Goal: Transaction & Acquisition: Purchase product/service

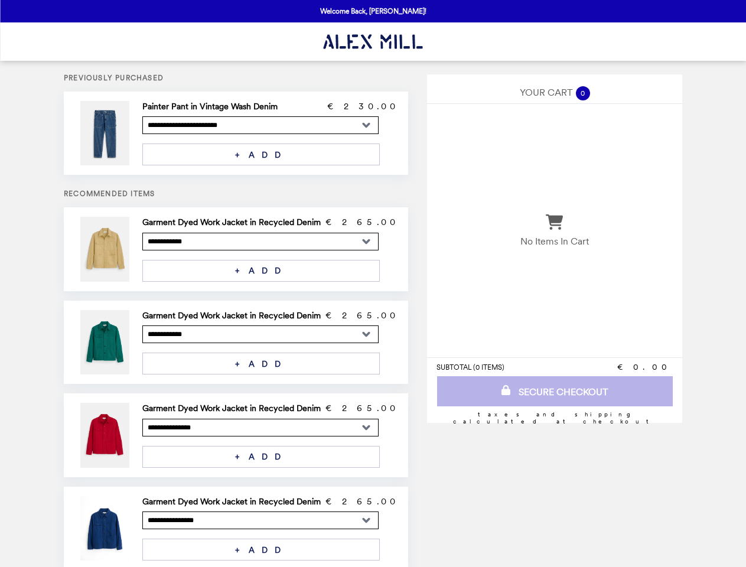
select select "**********"
click at [126, 133] on img at bounding box center [105, 133] width 51 height 64
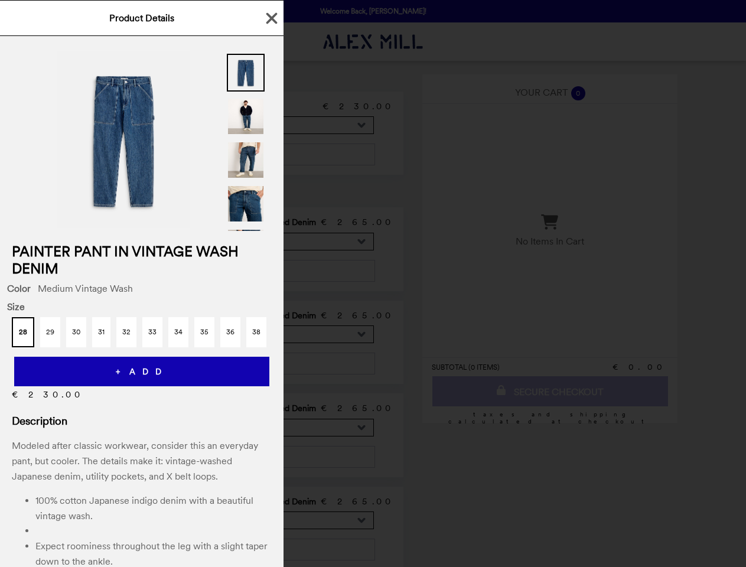
click at [270, 106] on div "Product Details Painter Pant in Vintage Wash Denim Color Medium Vintage Wash Si…" at bounding box center [373, 283] width 746 height 567
click at [270, 154] on div at bounding box center [142, 133] width 284 height 195
click at [126, 249] on h2 "Painter Pant in Vintage Wash Denim" at bounding box center [142, 260] width 284 height 34
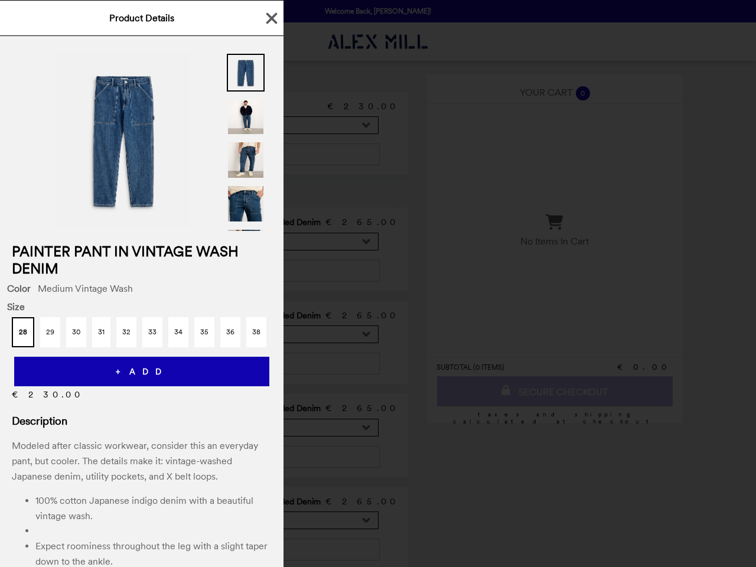
click at [270, 222] on div "Product Details Painter Pant in Vintage Wash Denim Color Medium Vintage Wash Si…" at bounding box center [378, 283] width 756 height 567
click at [270, 271] on button "+ ADD" at bounding box center [261, 271] width 238 height 22
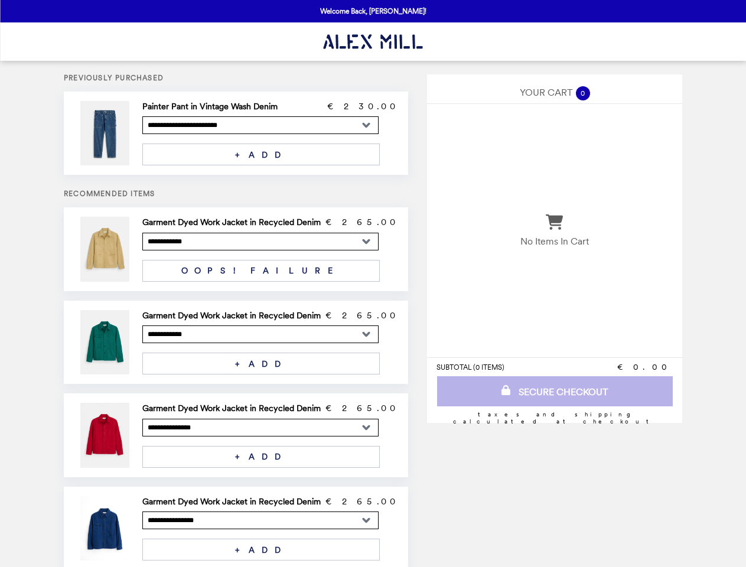
click at [126, 342] on img at bounding box center [105, 342] width 51 height 64
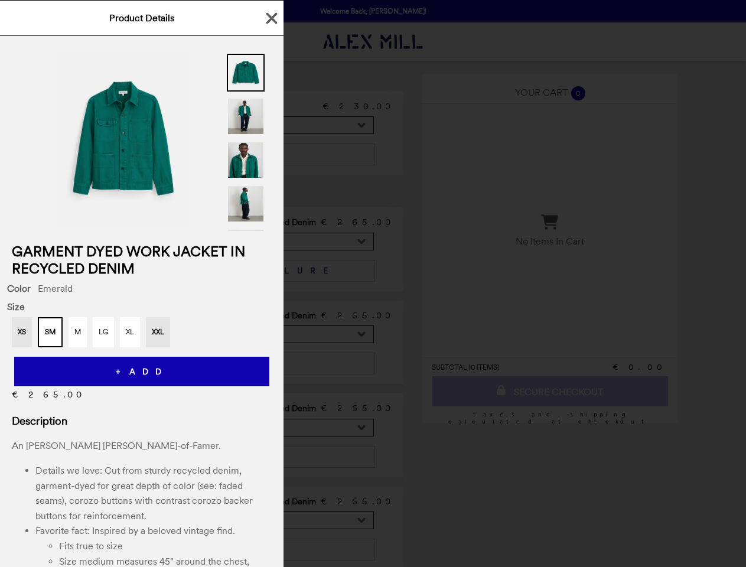
click at [270, 316] on div "Product Details Garment Dyed Work Jacket in Recycled Denim Color Emerald Size X…" at bounding box center [373, 283] width 746 height 567
click at [270, 363] on div "+ ADD" at bounding box center [142, 366] width 284 height 39
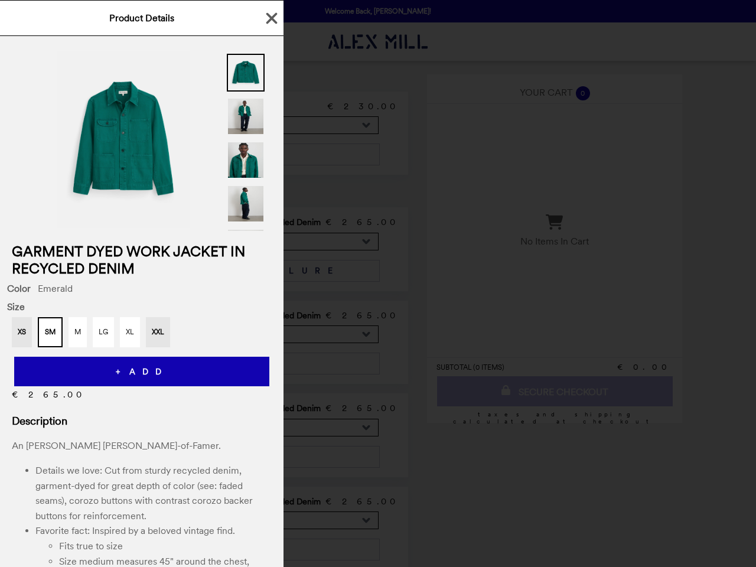
click at [126, 435] on div "Garment Dyed Work Jacket in Recycled Denim Color Emerald Size XS SM M LG XL XXL…" at bounding box center [142, 301] width 284 height 531
